Goal: Navigation & Orientation: Understand site structure

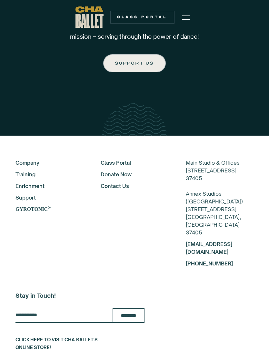
scroll to position [1341, 0]
click at [31, 196] on link "Support" at bounding box center [49, 198] width 68 height 8
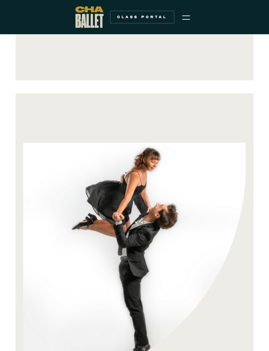
scroll to position [1602, 0]
click at [188, 19] on img "menu" at bounding box center [186, 18] width 8 height 8
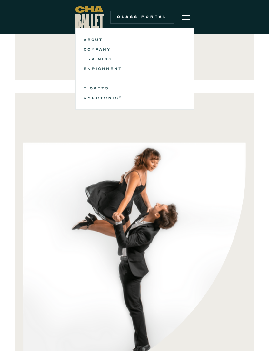
click at [100, 38] on link "ABOUT" at bounding box center [135, 40] width 102 height 8
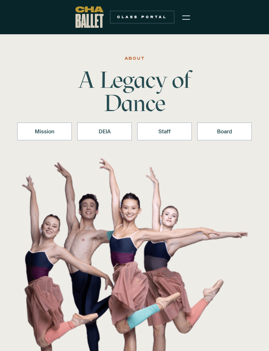
click at [241, 129] on div "Board" at bounding box center [225, 131] width 38 height 8
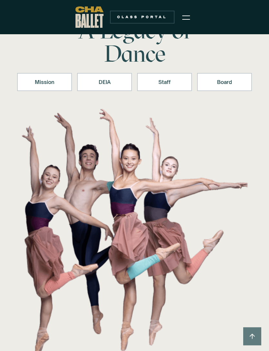
scroll to position [63, 0]
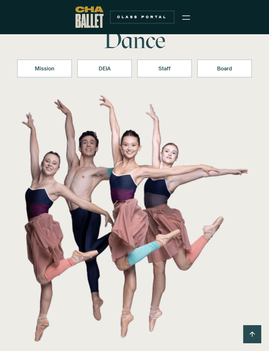
click at [175, 64] on link "Staff" at bounding box center [164, 68] width 55 height 18
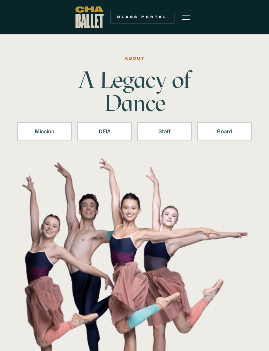
click at [126, 132] on link "DEIA" at bounding box center [104, 131] width 55 height 18
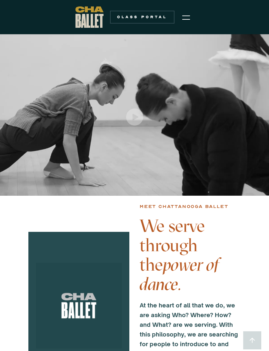
scroll to position [1341, 0]
